Goal: Information Seeking & Learning: Learn about a topic

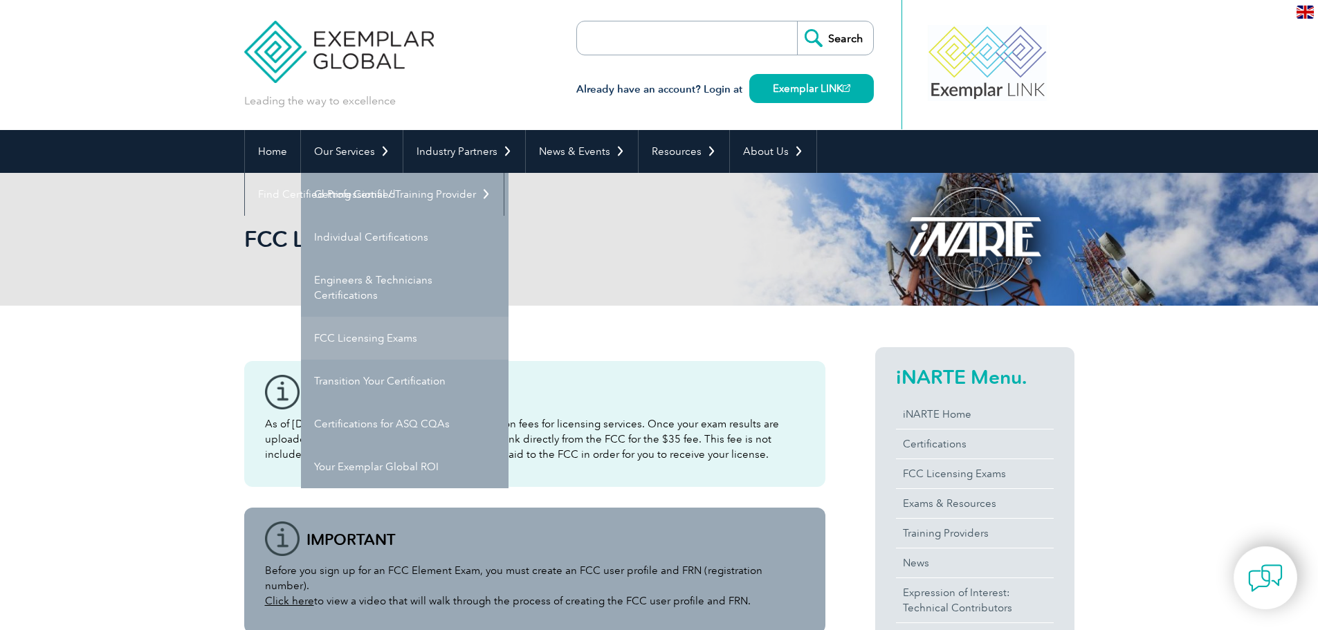
click at [402, 333] on link "FCC Licensing Exams" at bounding box center [405, 338] width 208 height 43
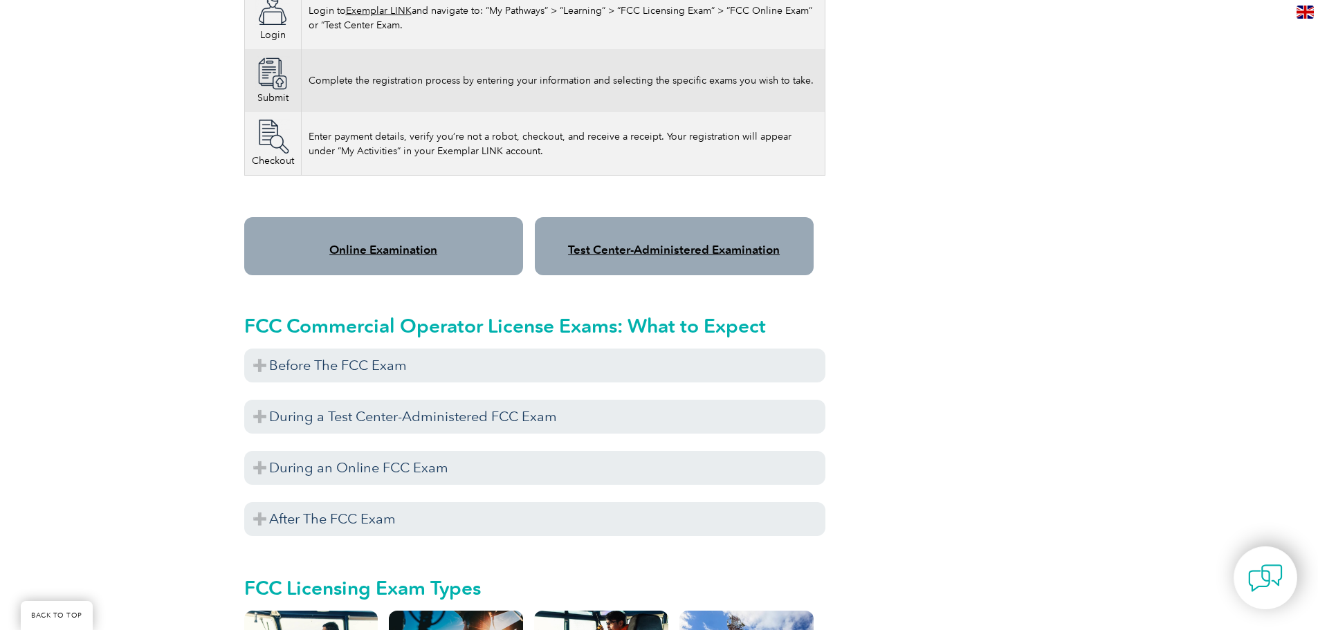
scroll to position [1038, 0]
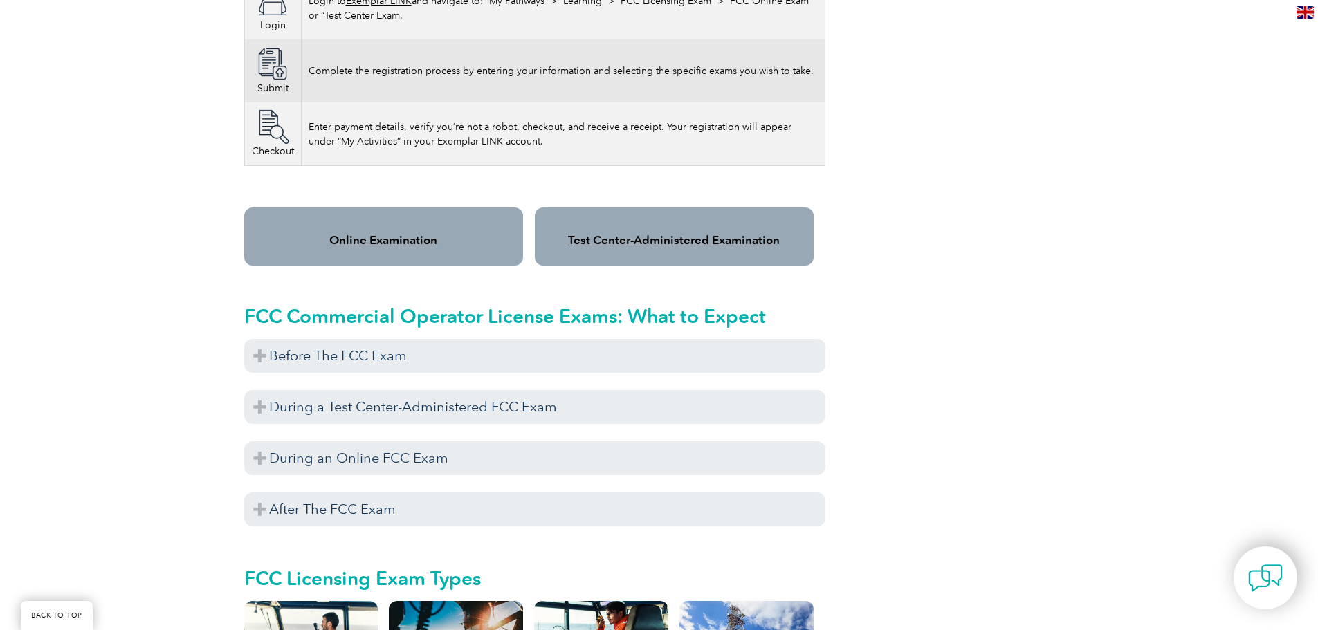
click at [410, 233] on link "Online Examination" at bounding box center [383, 240] width 108 height 14
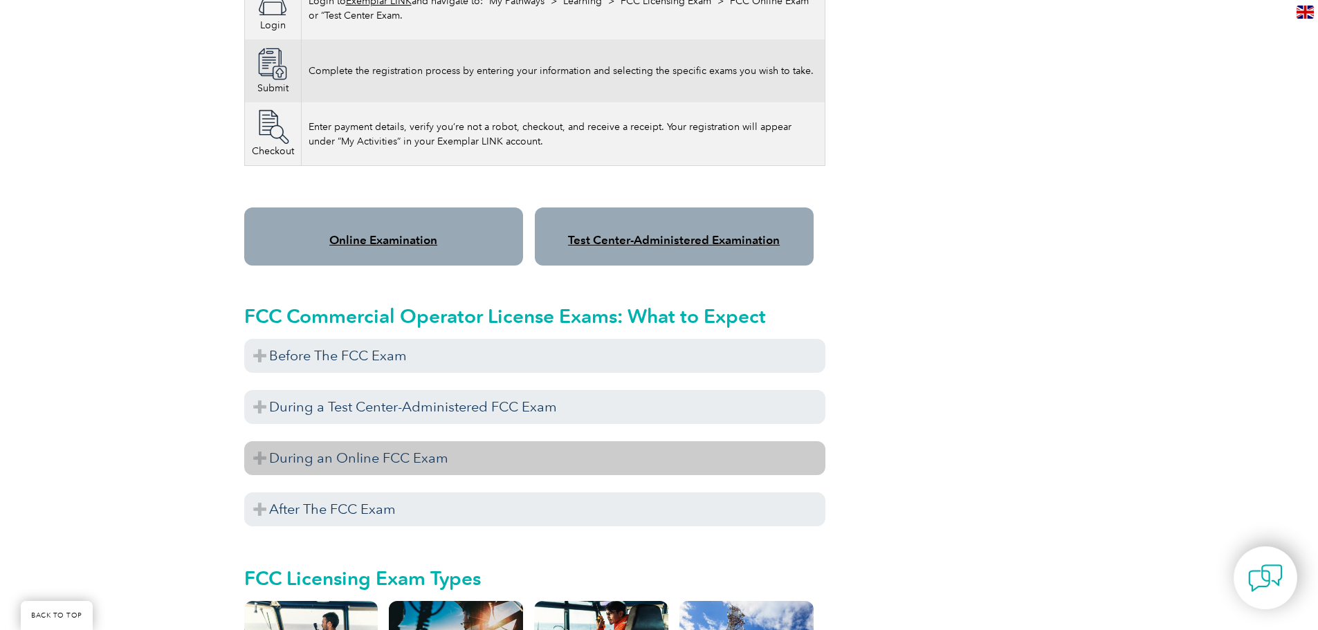
click at [291, 448] on h3 "During an Online FCC Exam" at bounding box center [534, 459] width 581 height 34
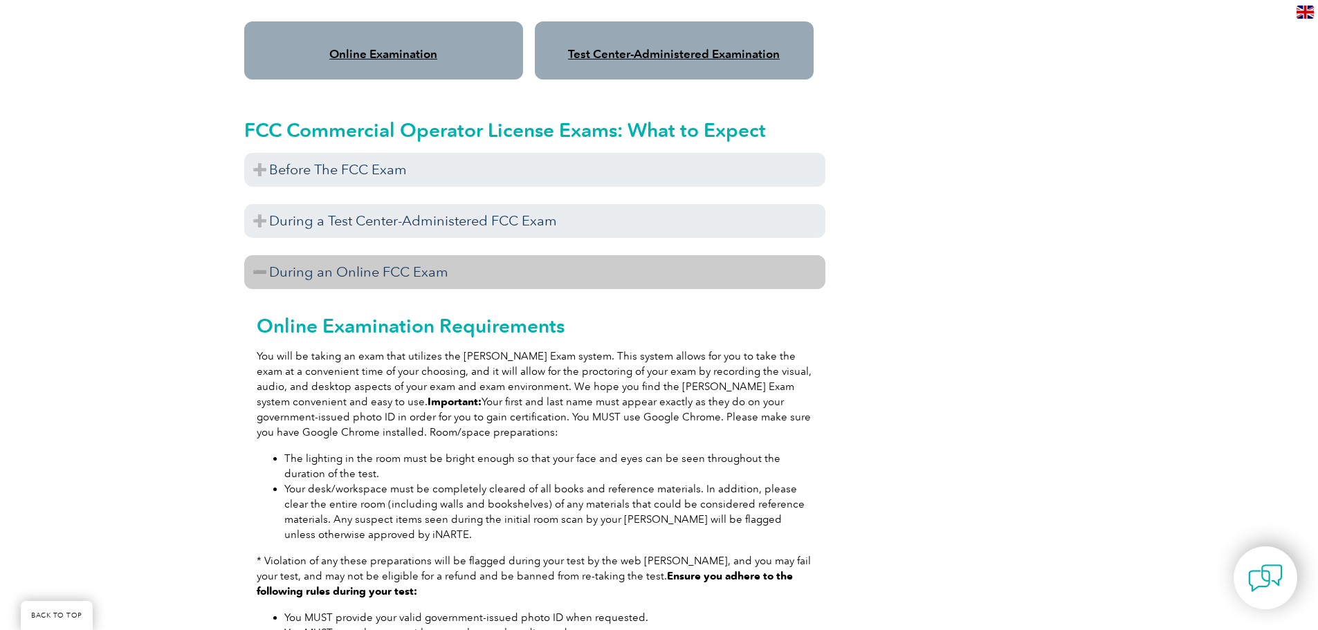
scroll to position [1176, 0]
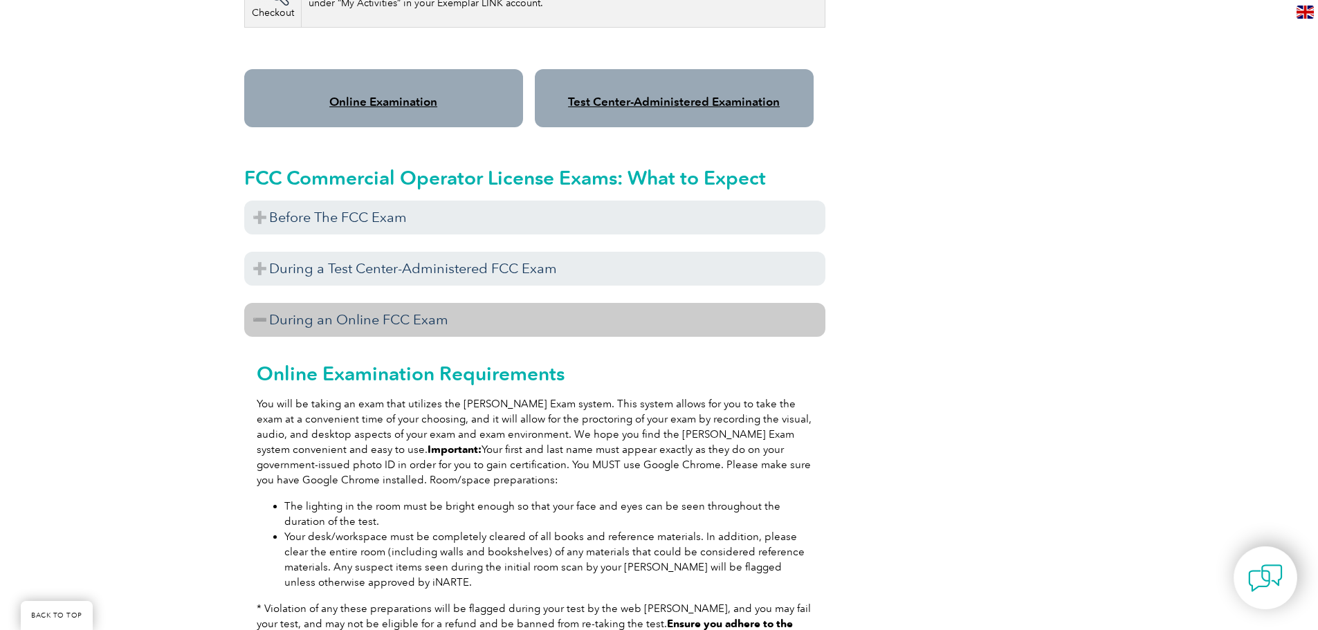
click at [374, 306] on h3 "During an Online FCC Exam" at bounding box center [534, 320] width 581 height 34
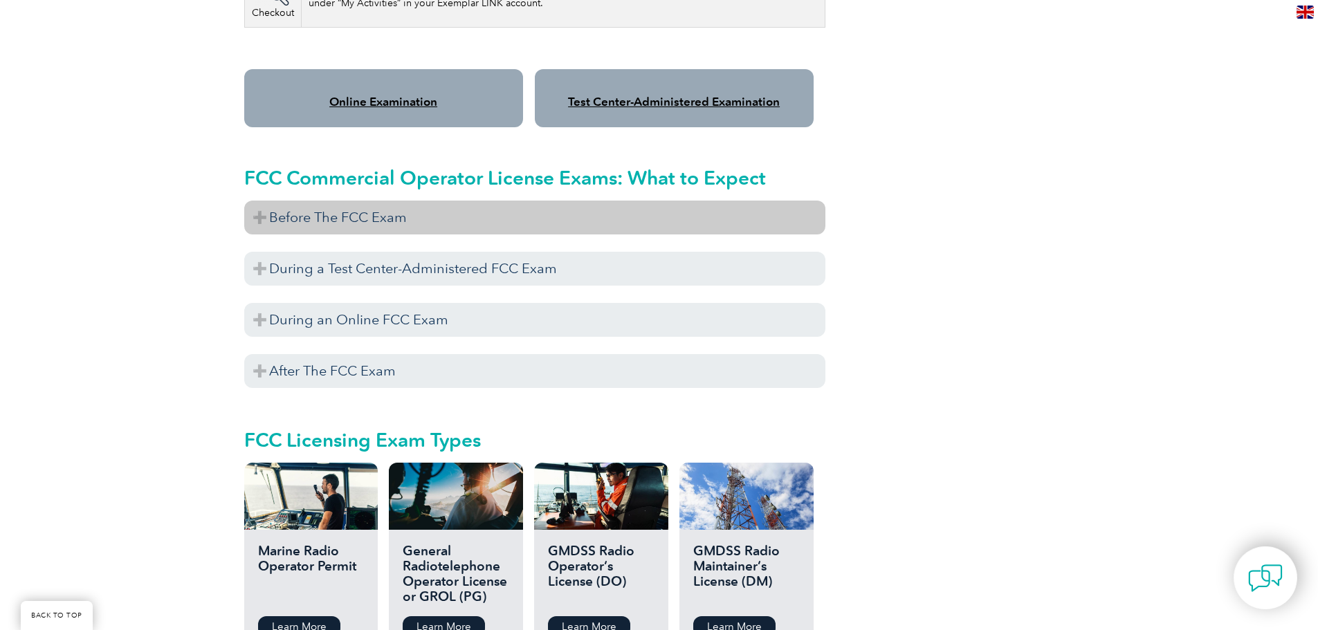
click at [362, 209] on h3 "Before The FCC Exam" at bounding box center [534, 218] width 581 height 34
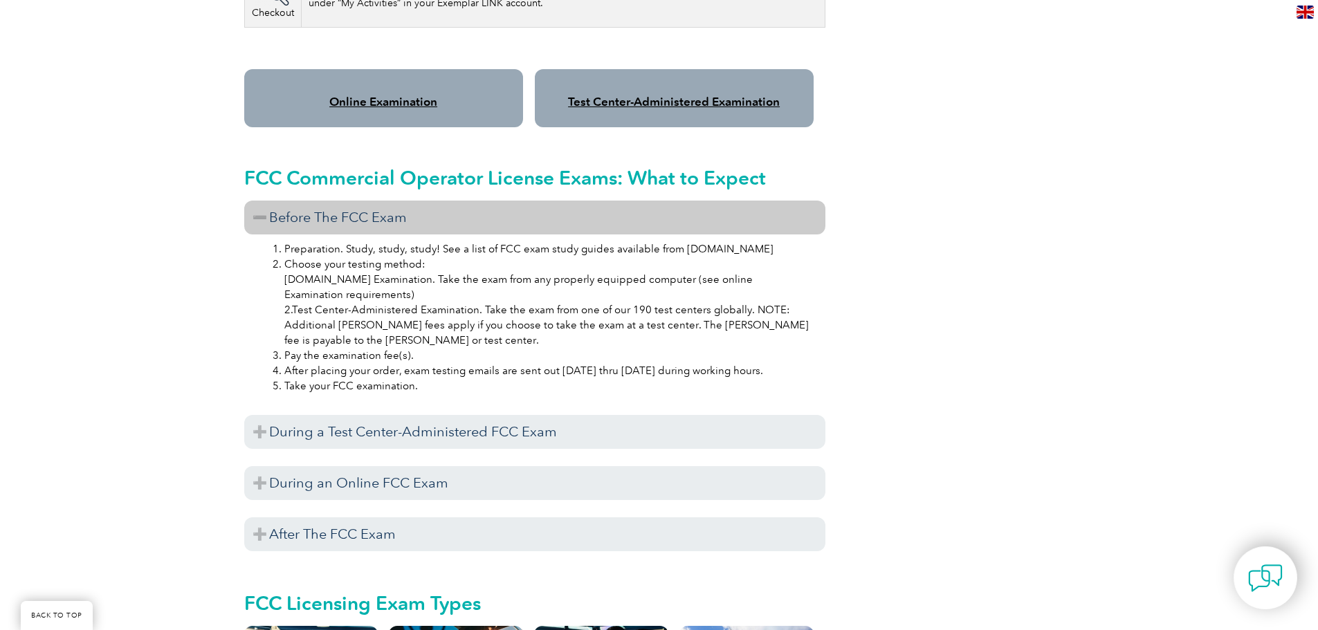
click at [596, 73] on div "Test Center-Administered Examination" at bounding box center [674, 98] width 279 height 58
click at [599, 95] on link "Test Center-Administered Examination" at bounding box center [674, 102] width 212 height 14
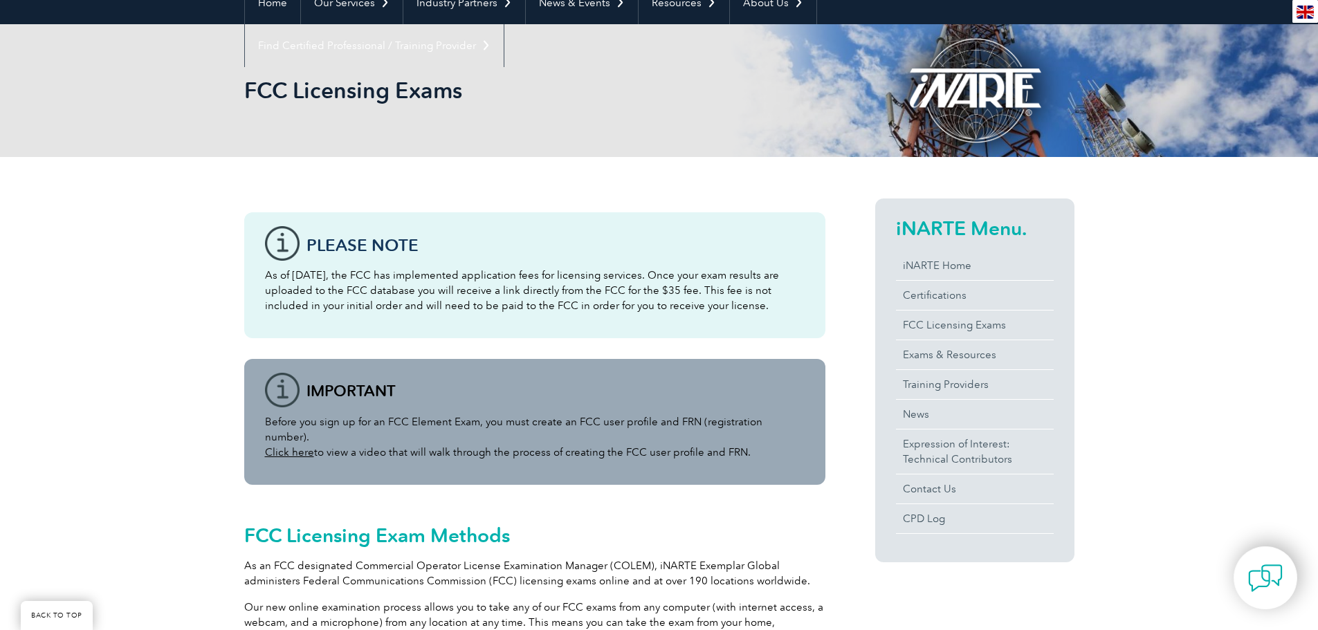
scroll to position [69, 0]
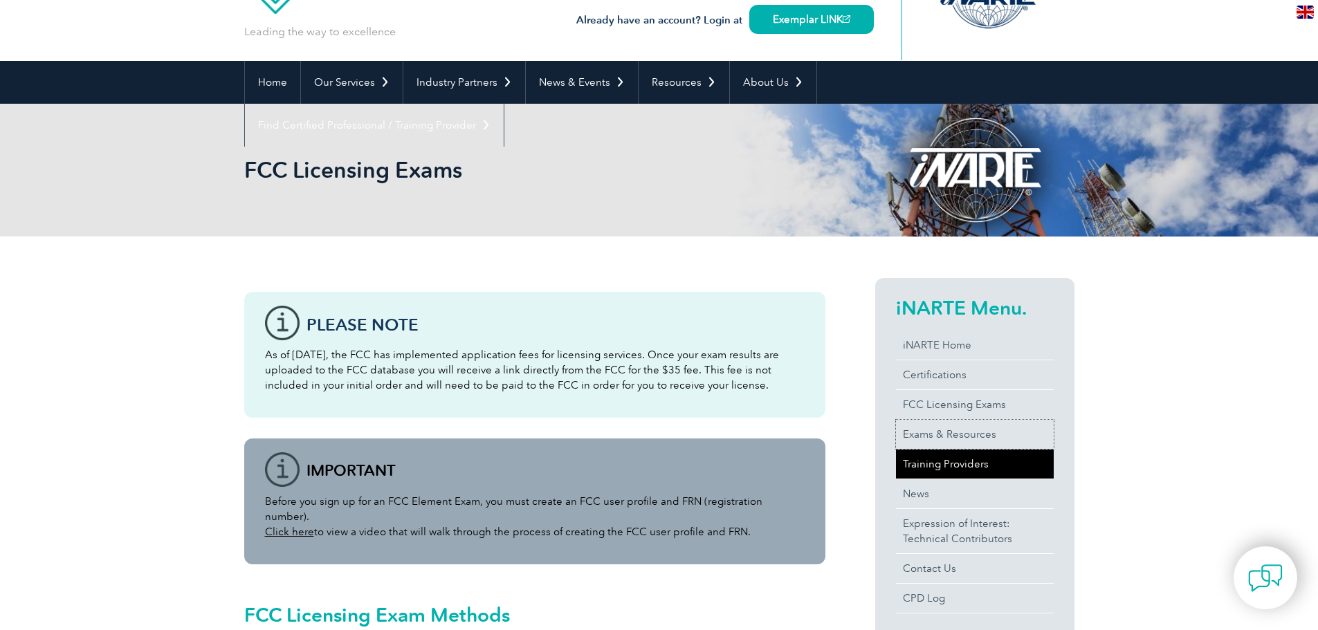
drag, startPoint x: 934, startPoint y: 437, endPoint x: 1026, endPoint y: 469, distance: 97.4
click at [934, 437] on link "Exams & Resources" at bounding box center [975, 434] width 158 height 29
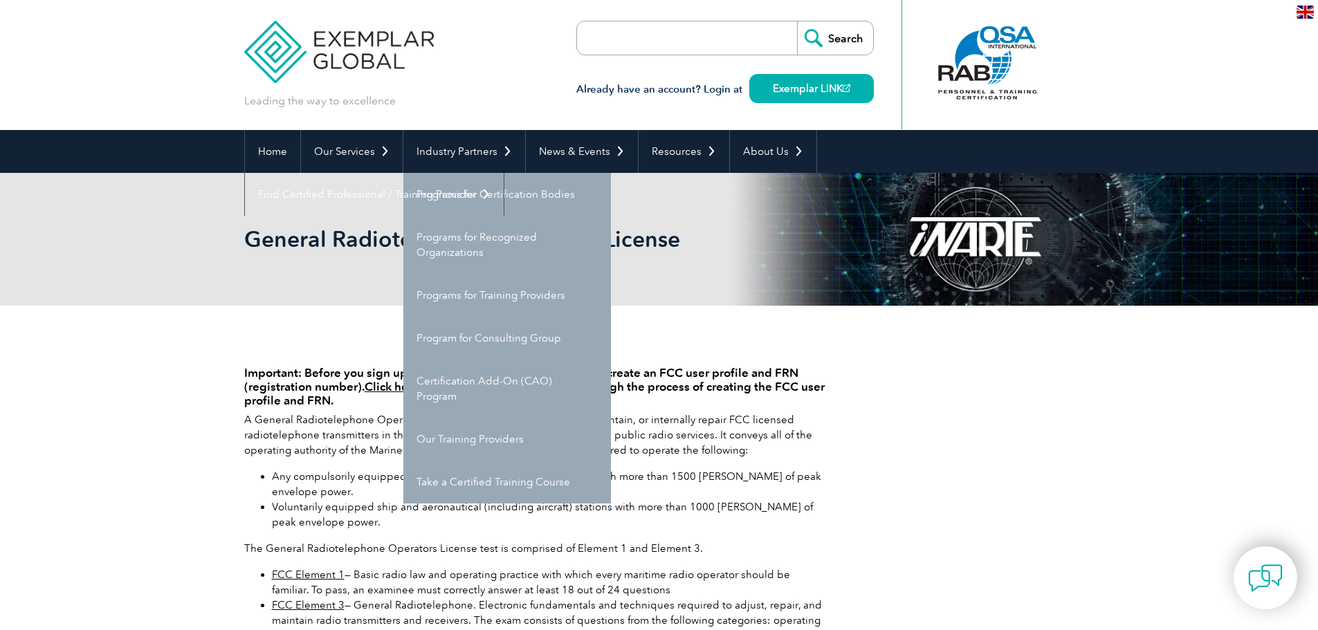
click at [1123, 399] on div "Important: Before you sign up for an FCC Element Exam, you must create an FCC u…" at bounding box center [659, 629] width 1318 height 646
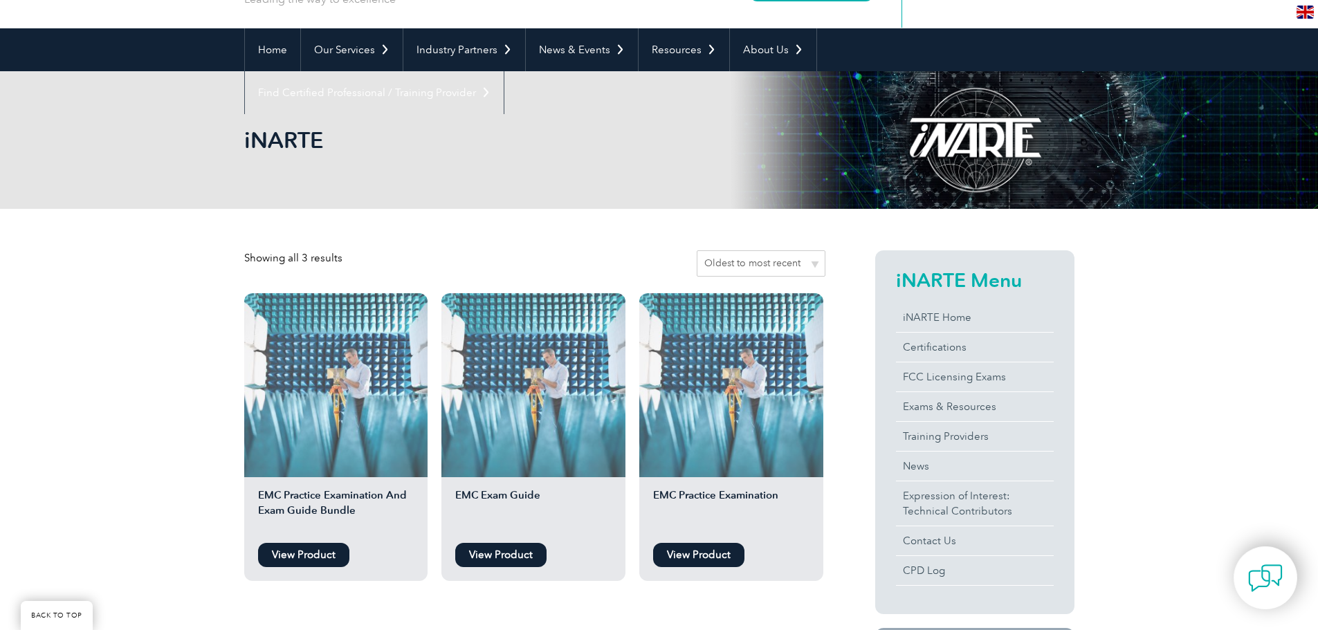
scroll to position [208, 0]
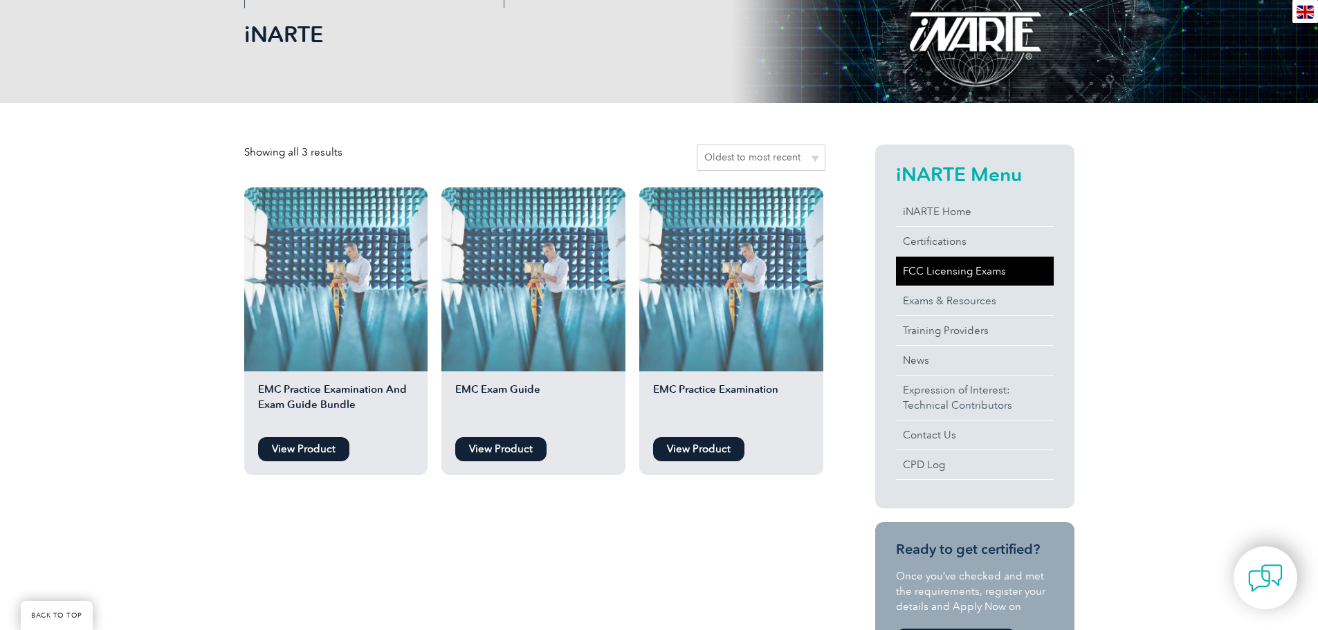
drag, startPoint x: 981, startPoint y: 273, endPoint x: 1008, endPoint y: 285, distance: 29.4
click at [982, 275] on link "FCC Licensing Exams" at bounding box center [975, 271] width 158 height 29
